Goal: Transaction & Acquisition: Book appointment/travel/reservation

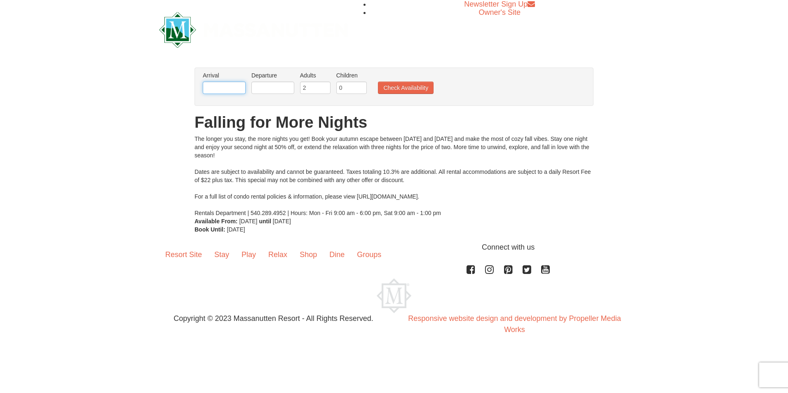
click at [218, 87] on input "text" at bounding box center [224, 88] width 43 height 12
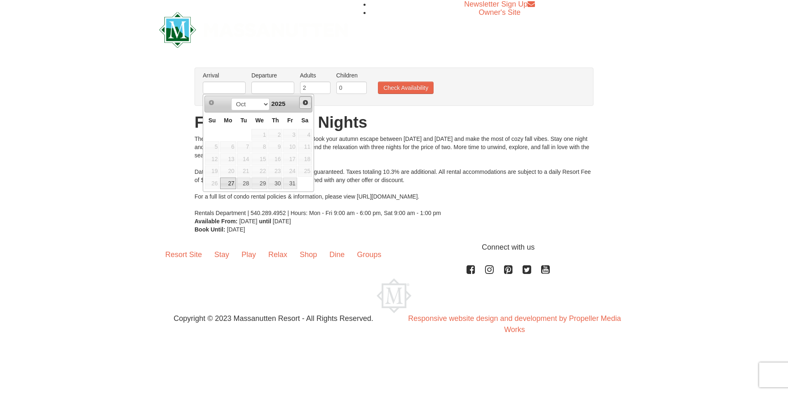
click at [307, 103] on span "Next" at bounding box center [305, 102] width 7 height 7
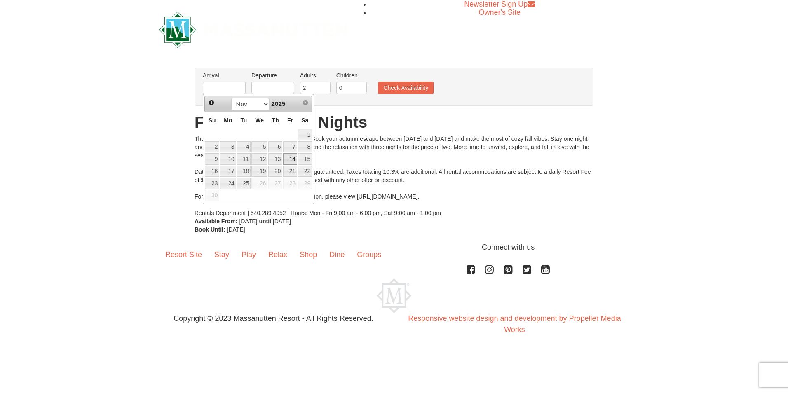
click at [288, 160] on link "14" at bounding box center [290, 159] width 14 height 12
type input "[DATE]"
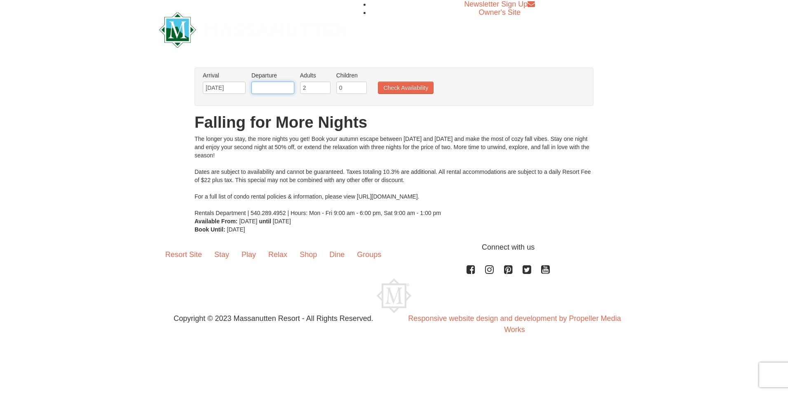
click at [271, 89] on input "text" at bounding box center [272, 88] width 43 height 12
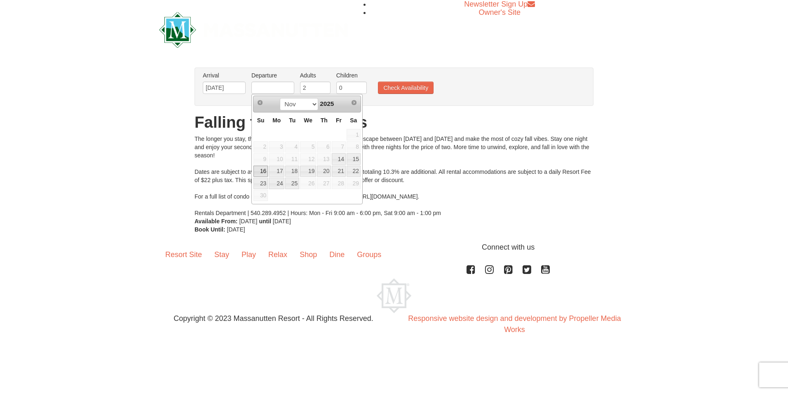
click at [258, 173] on link "16" at bounding box center [261, 172] width 14 height 12
type input "[DATE]"
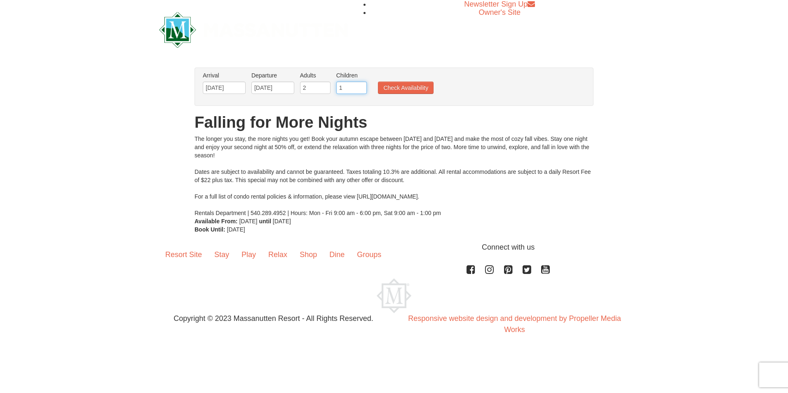
type input "1"
click at [360, 85] on input "1" at bounding box center [351, 88] width 31 height 12
click at [411, 88] on button "Check Availability" at bounding box center [406, 88] width 56 height 12
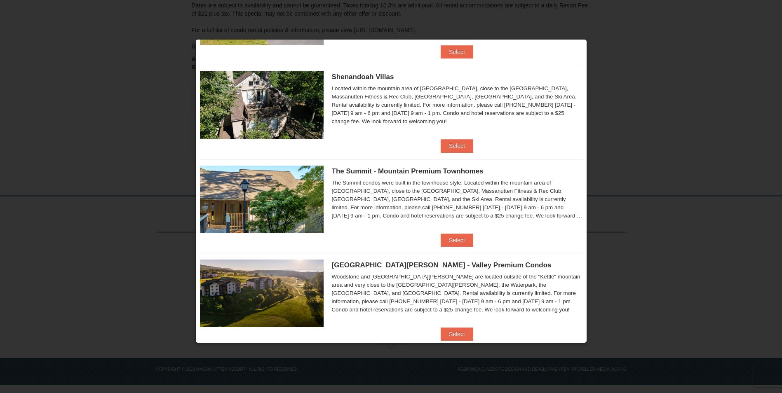
scroll to position [171, 0]
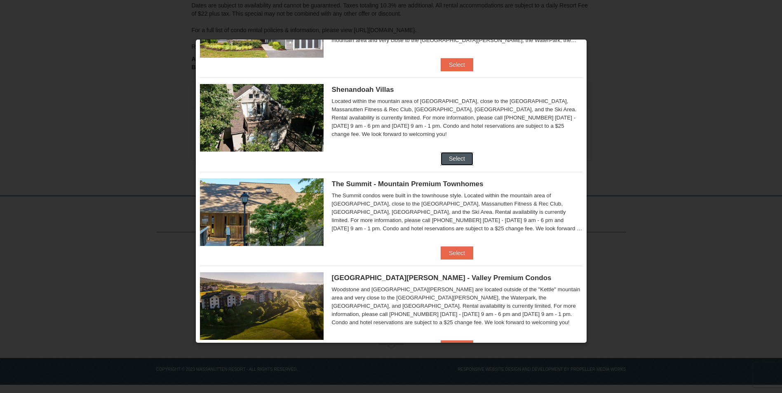
click at [458, 160] on button "Select" at bounding box center [457, 158] width 33 height 13
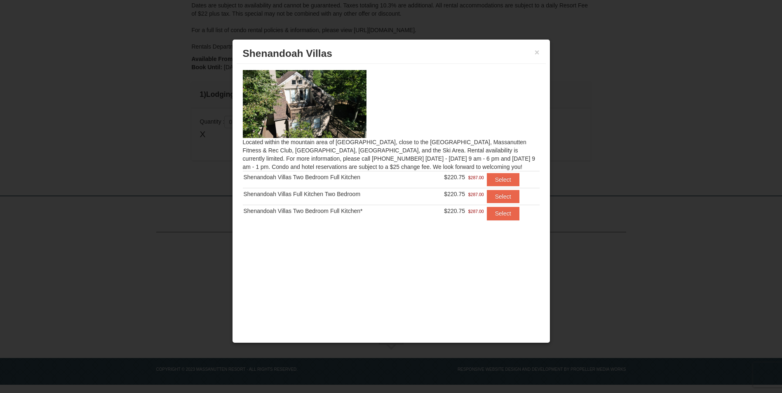
click at [583, 166] on div at bounding box center [391, 196] width 782 height 393
click at [535, 53] on button "×" at bounding box center [537, 52] width 5 height 8
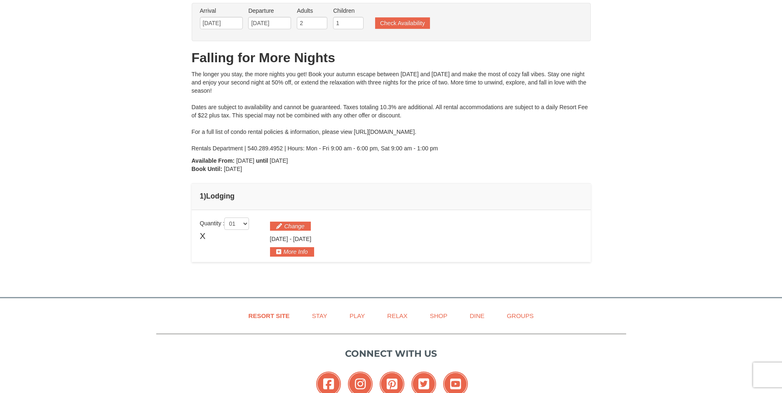
scroll to position [0, 0]
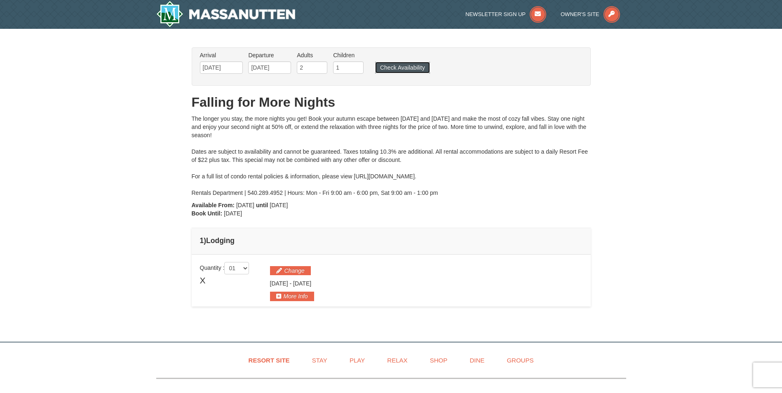
click at [400, 66] on button "Check Availability" at bounding box center [402, 68] width 55 height 12
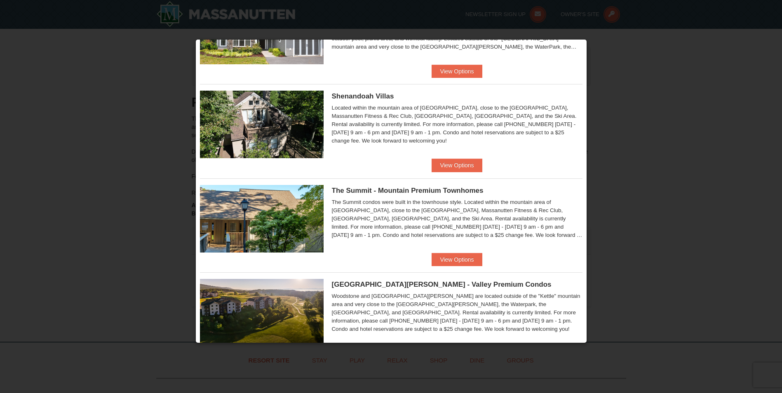
click at [282, 132] on img at bounding box center [262, 125] width 124 height 68
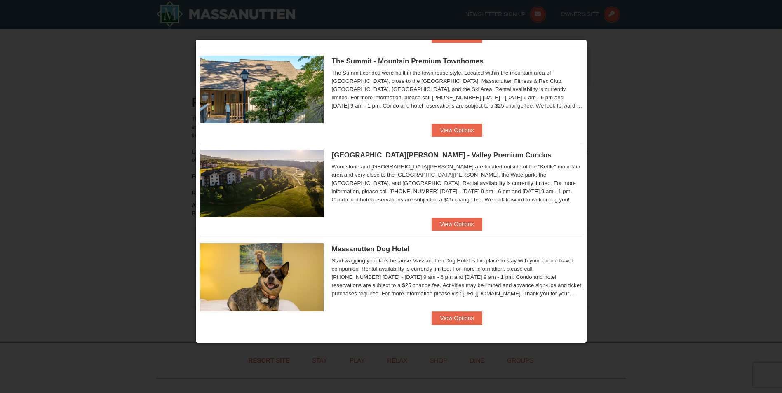
scroll to position [295, 0]
click at [450, 320] on button "View Options" at bounding box center [457, 317] width 50 height 13
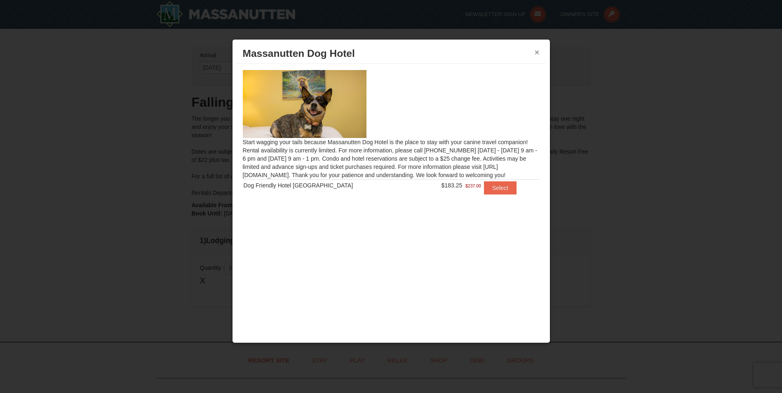
click at [538, 52] on button "×" at bounding box center [537, 52] width 5 height 8
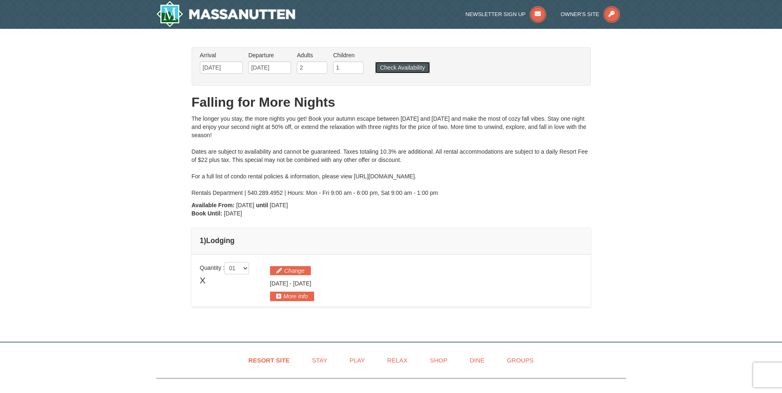
click at [397, 67] on button "Check Availability" at bounding box center [402, 68] width 55 height 12
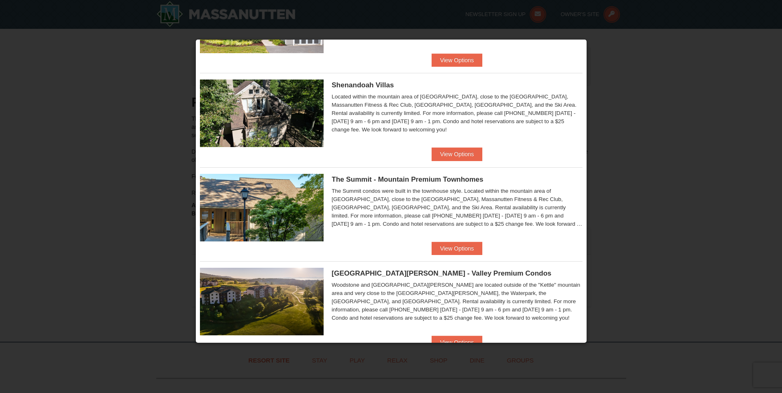
scroll to position [171, 0]
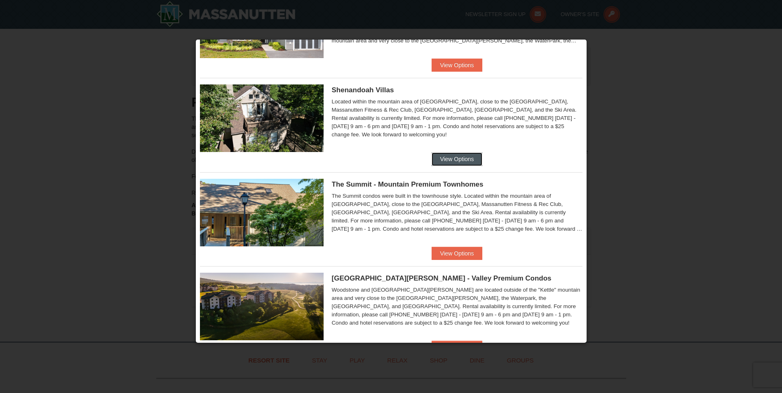
click at [451, 156] on button "View Options" at bounding box center [457, 159] width 50 height 13
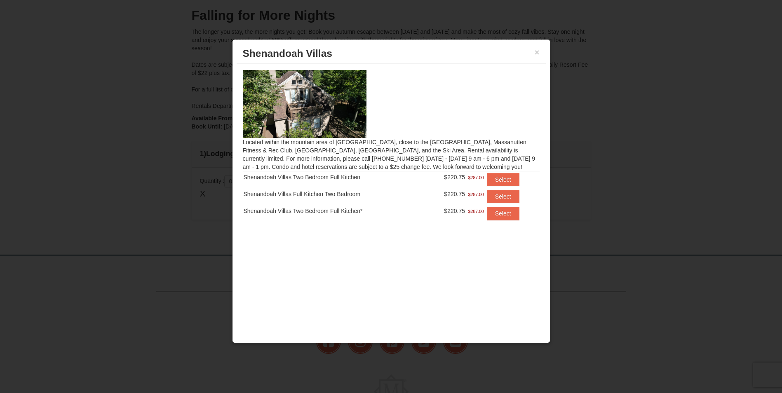
scroll to position [0, 0]
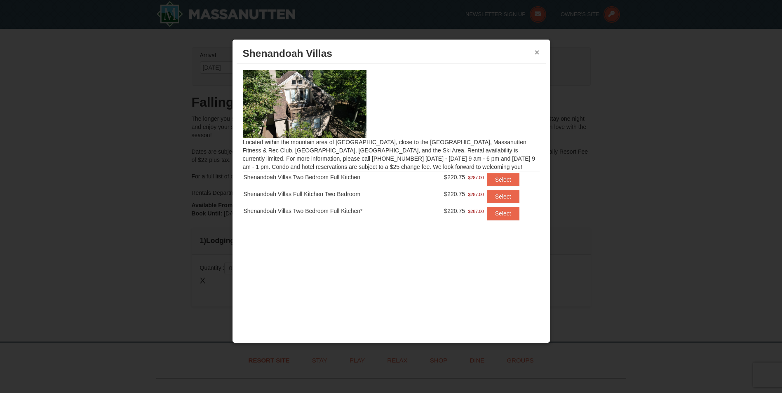
click at [536, 50] on button "×" at bounding box center [537, 52] width 5 height 8
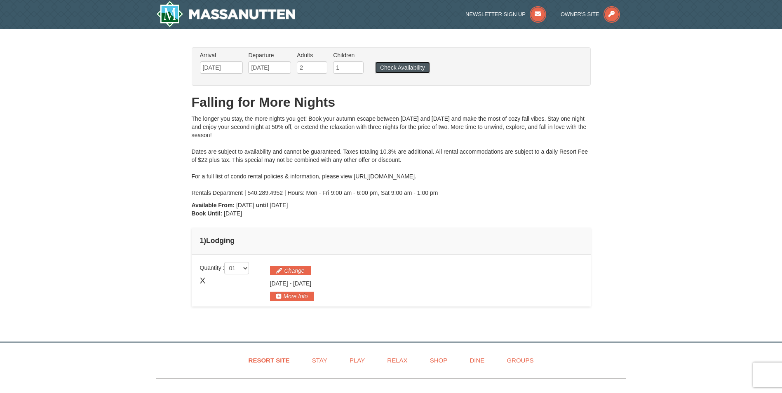
click at [406, 66] on button "Check Availability" at bounding box center [402, 68] width 55 height 12
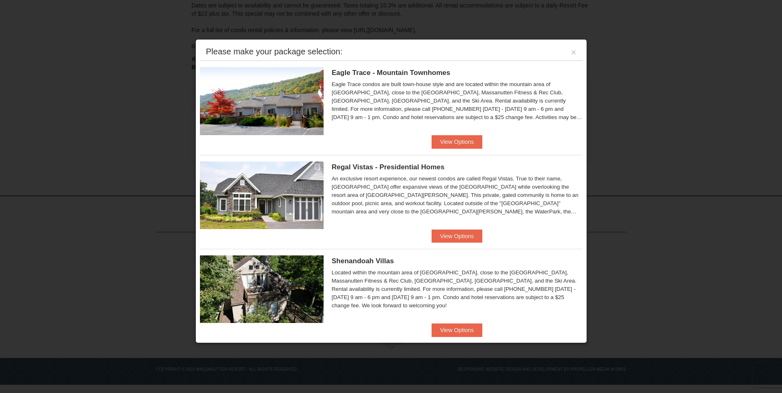
scroll to position [87, 0]
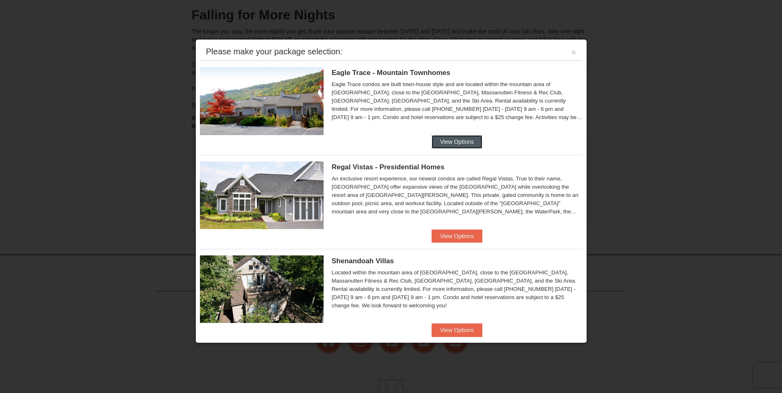
click at [455, 144] on button "View Options" at bounding box center [457, 141] width 50 height 13
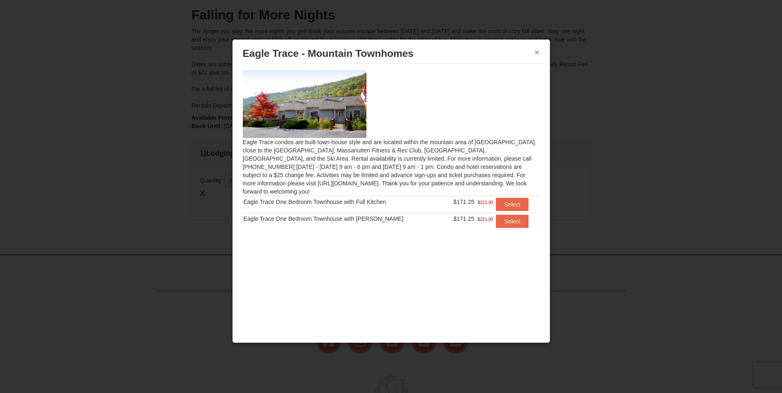
click at [539, 55] on button "×" at bounding box center [537, 52] width 5 height 8
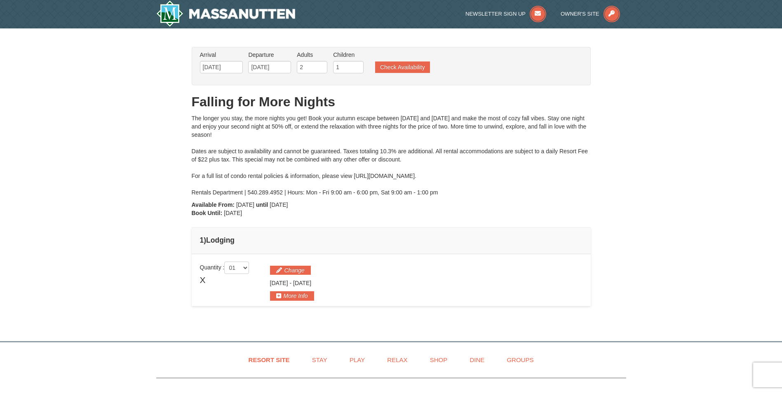
scroll to position [0, 0]
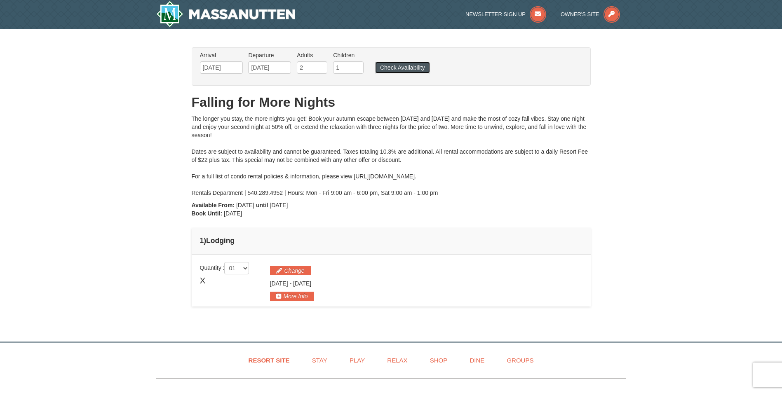
click at [408, 65] on button "Check Availability" at bounding box center [402, 68] width 55 height 12
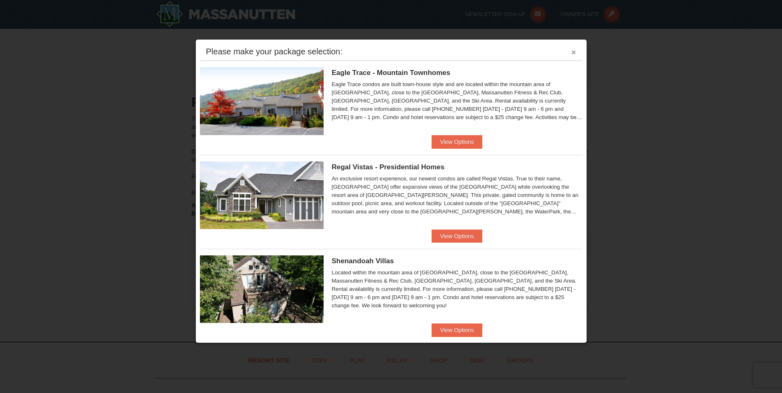
click at [571, 54] on button "×" at bounding box center [573, 52] width 5 height 8
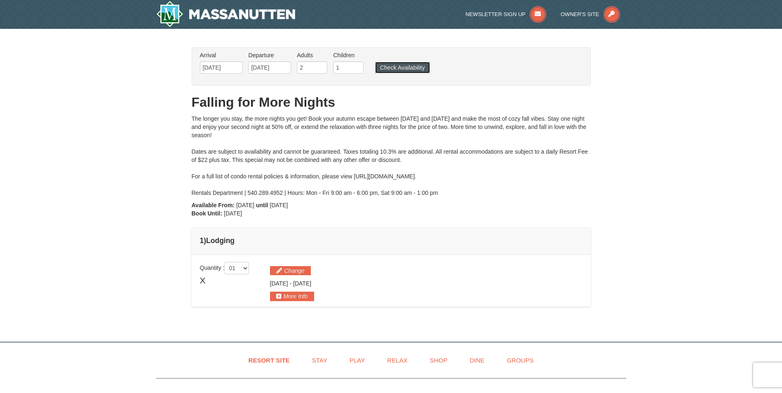
click at [402, 66] on button "Check Availability" at bounding box center [402, 68] width 55 height 12
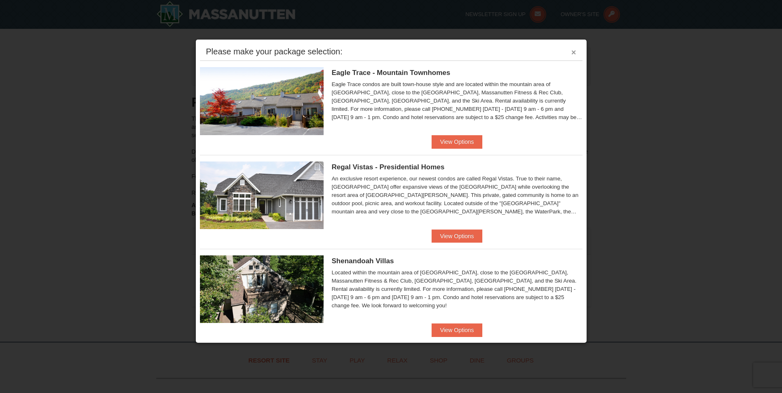
click at [571, 51] on button "×" at bounding box center [573, 52] width 5 height 8
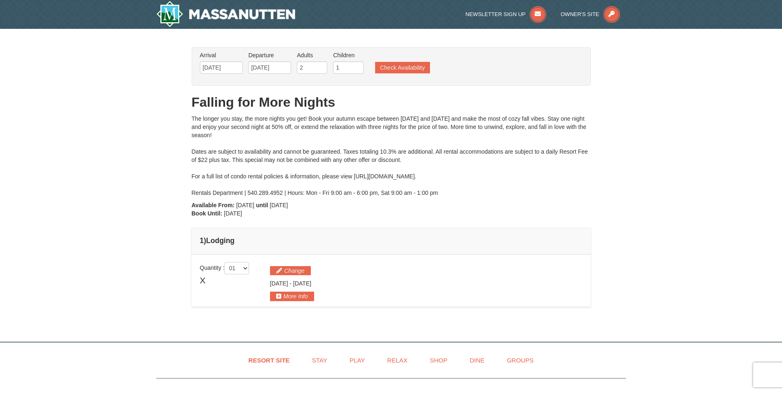
drag, startPoint x: 734, startPoint y: 136, endPoint x: 716, endPoint y: 115, distance: 27.6
click at [735, 136] on div "× From: To: Adults: 2 Children: 1 Change Arrival Please format dates MM/DD/YYYY…" at bounding box center [391, 181] width 782 height 305
click at [312, 66] on input "2" at bounding box center [312, 67] width 31 height 12
click at [322, 66] on input "3" at bounding box center [312, 67] width 31 height 12
type input "4"
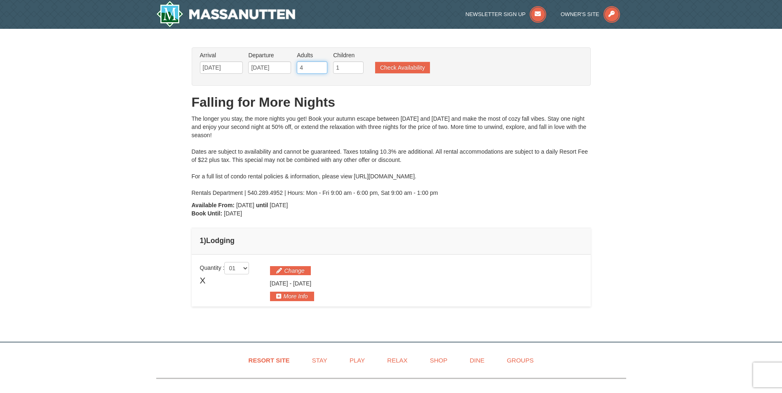
click at [322, 66] on input "4" at bounding box center [312, 67] width 31 height 12
type input "2"
click at [356, 64] on input "2" at bounding box center [348, 67] width 31 height 12
type input "3"
click at [321, 69] on input "3" at bounding box center [312, 67] width 31 height 12
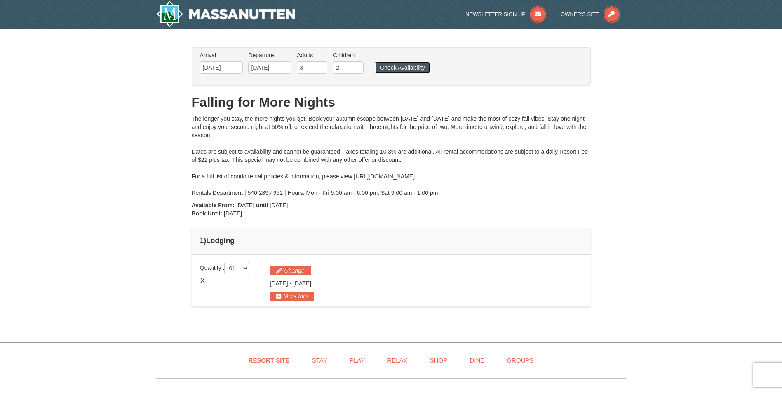
click at [400, 68] on button "Check Availability" at bounding box center [402, 68] width 55 height 12
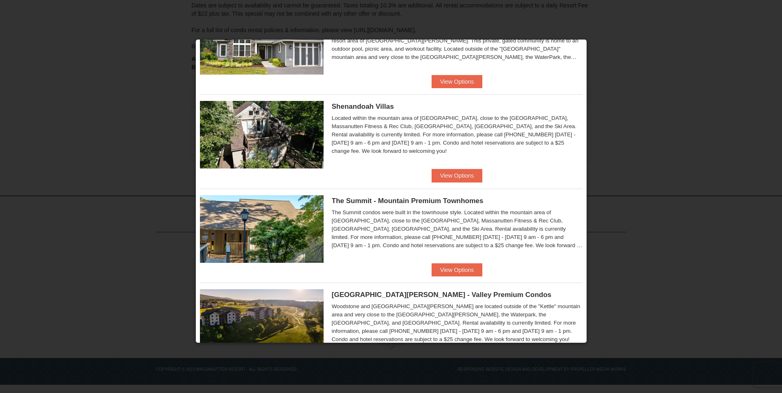
scroll to position [165, 0]
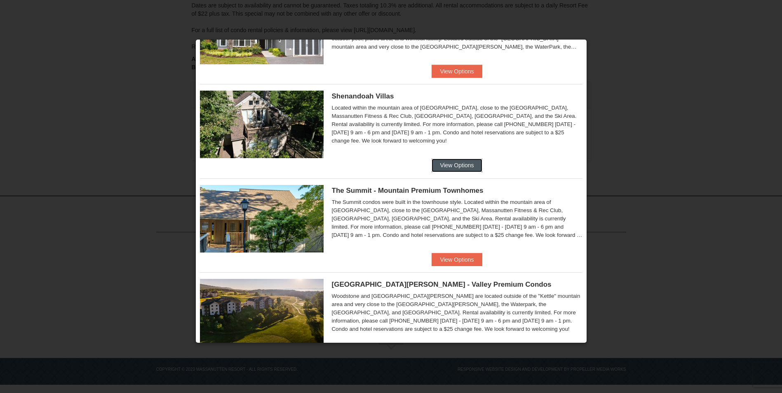
click at [450, 164] on button "View Options" at bounding box center [457, 165] width 50 height 13
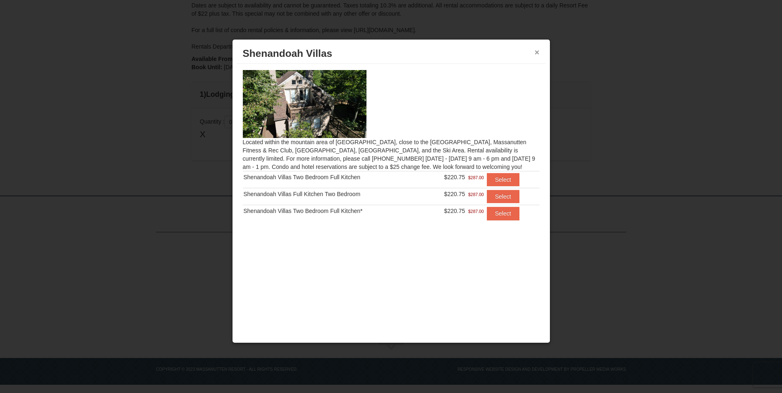
click at [535, 50] on button "×" at bounding box center [537, 52] width 5 height 8
